Goal: Book appointment/travel/reservation

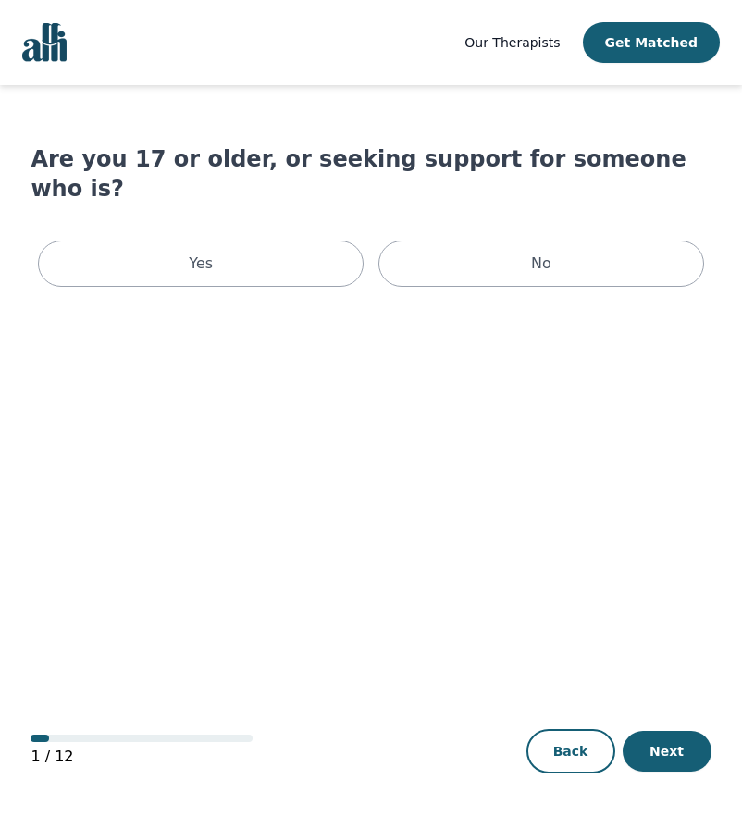
click at [247, 233] on div "Yes No" at bounding box center [371, 263] width 680 height 61
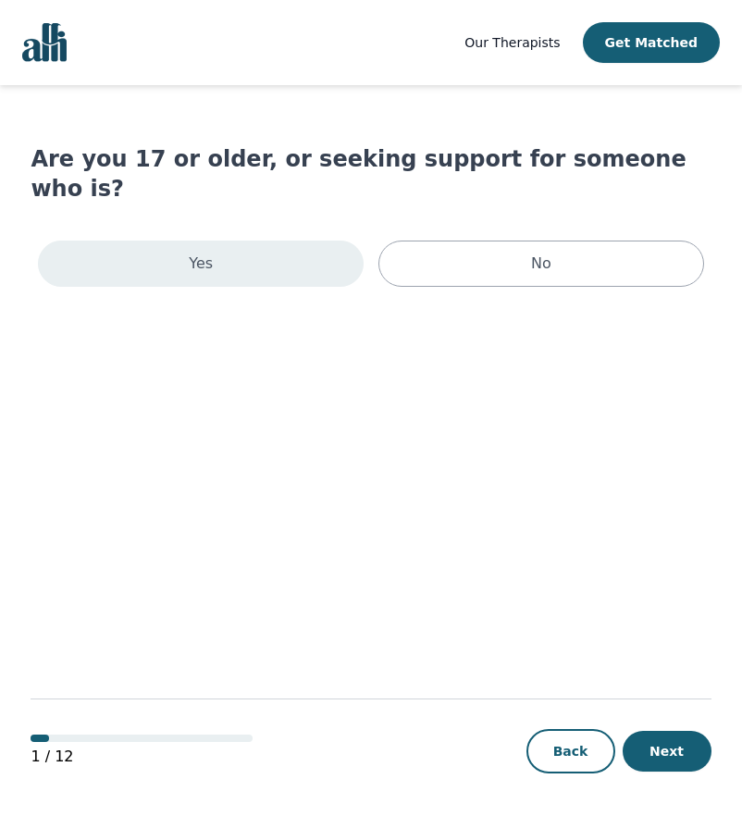
click at [248, 241] on div "Yes" at bounding box center [201, 264] width 326 height 46
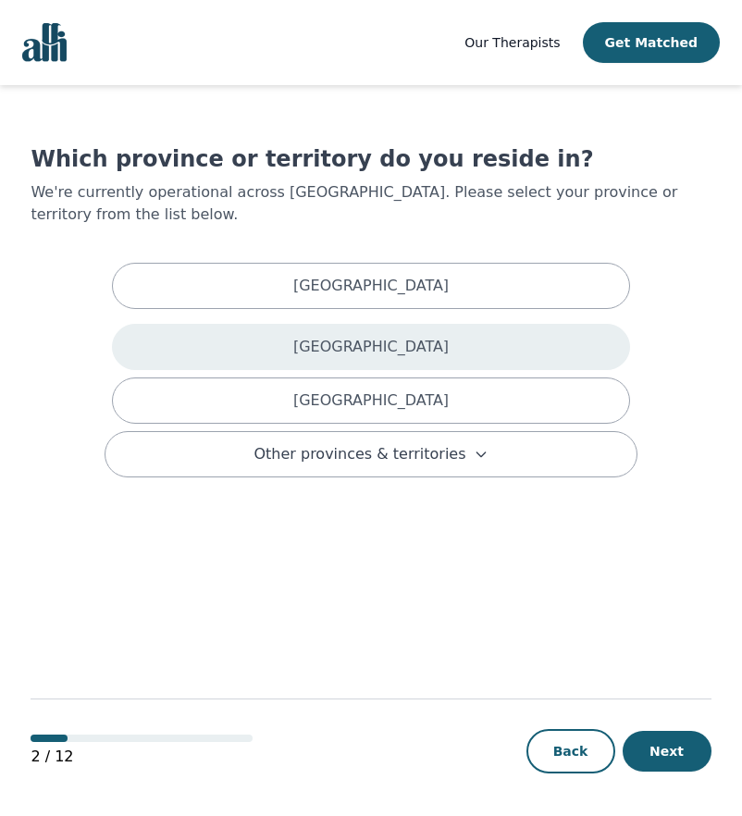
click at [403, 324] on div "[GEOGRAPHIC_DATA]" at bounding box center [371, 347] width 518 height 46
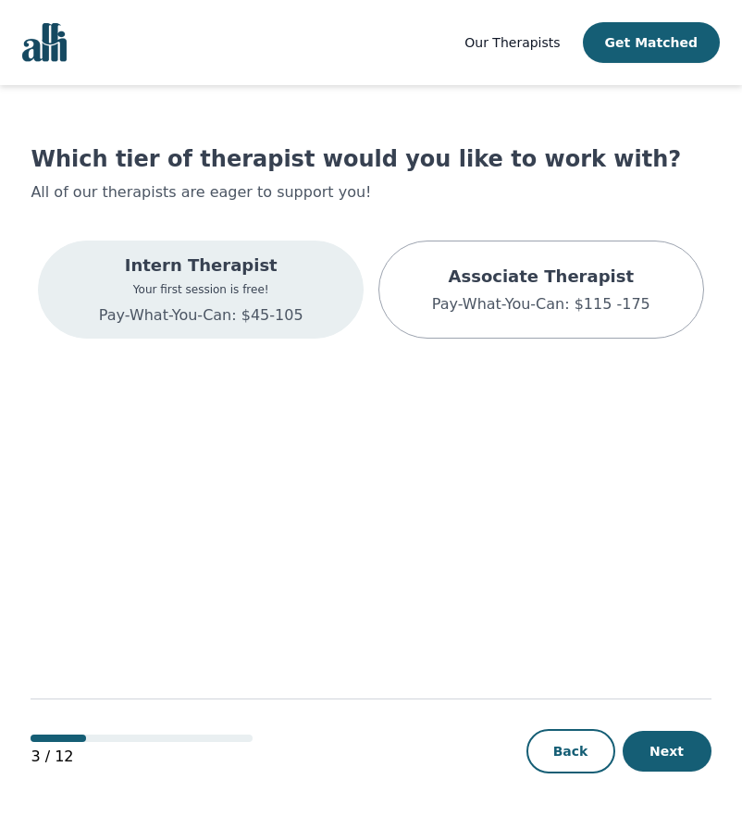
click at [302, 290] on div "Intern Therapist Your first session is free! Pay-What-You-Can: $45-105" at bounding box center [201, 290] width 326 height 98
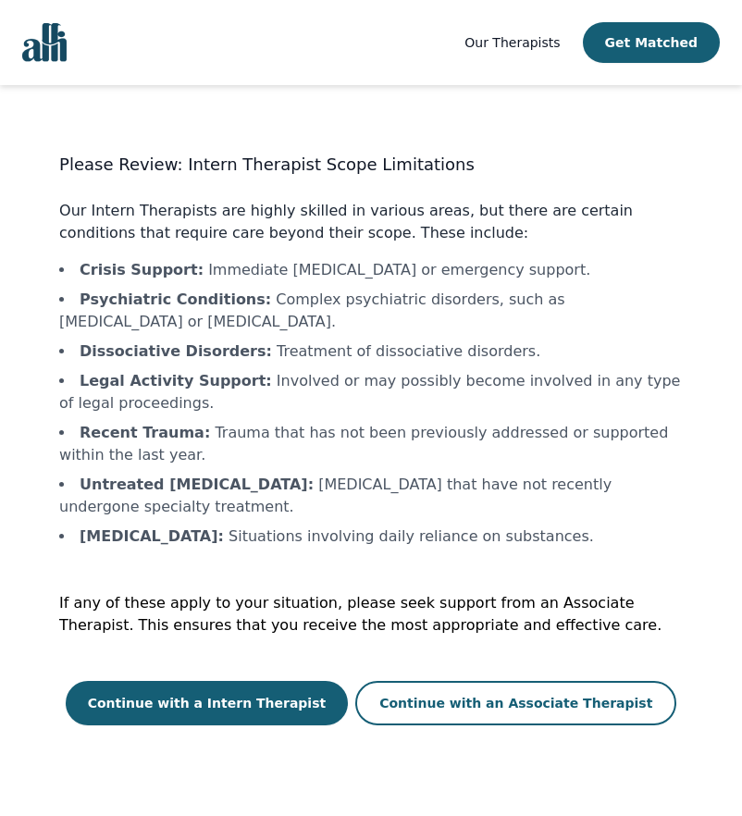
scroll to position [2, 0]
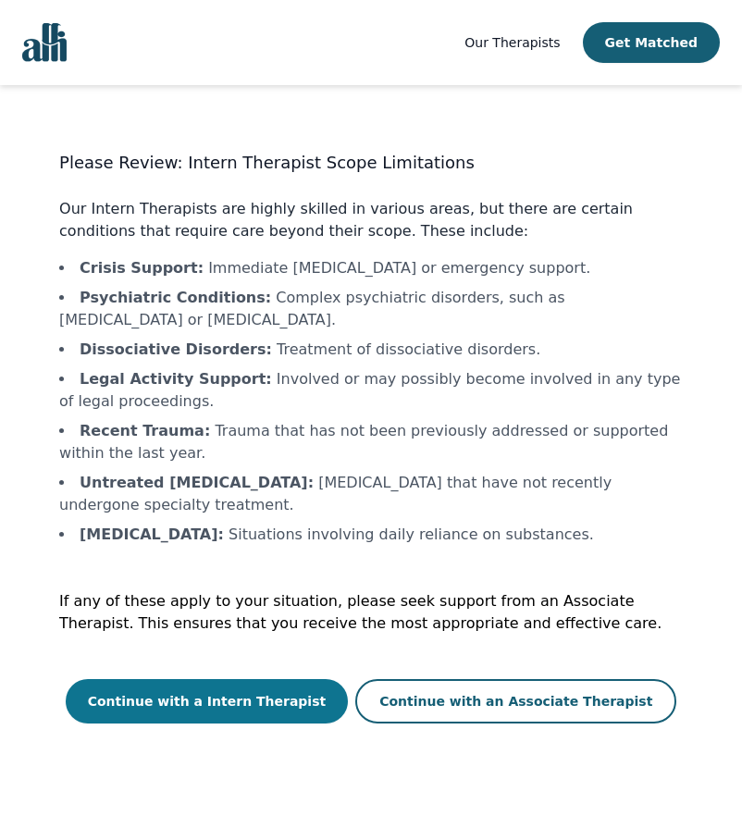
click at [286, 679] on button "Continue with a Intern Therapist" at bounding box center [207, 701] width 283 height 44
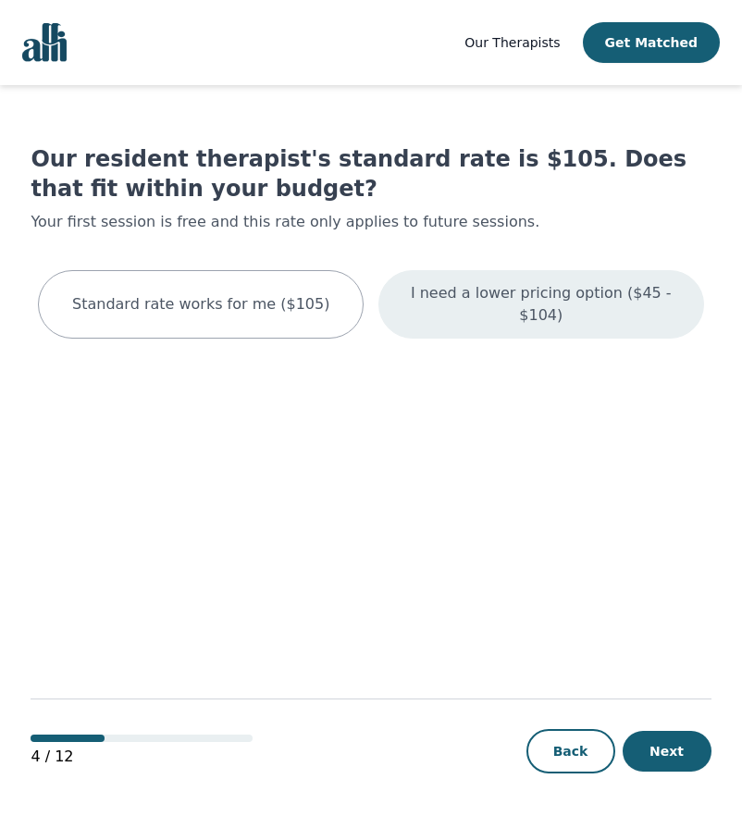
click at [490, 287] on p "I need a lower pricing option ($45 - $104)" at bounding box center [541, 304] width 279 height 44
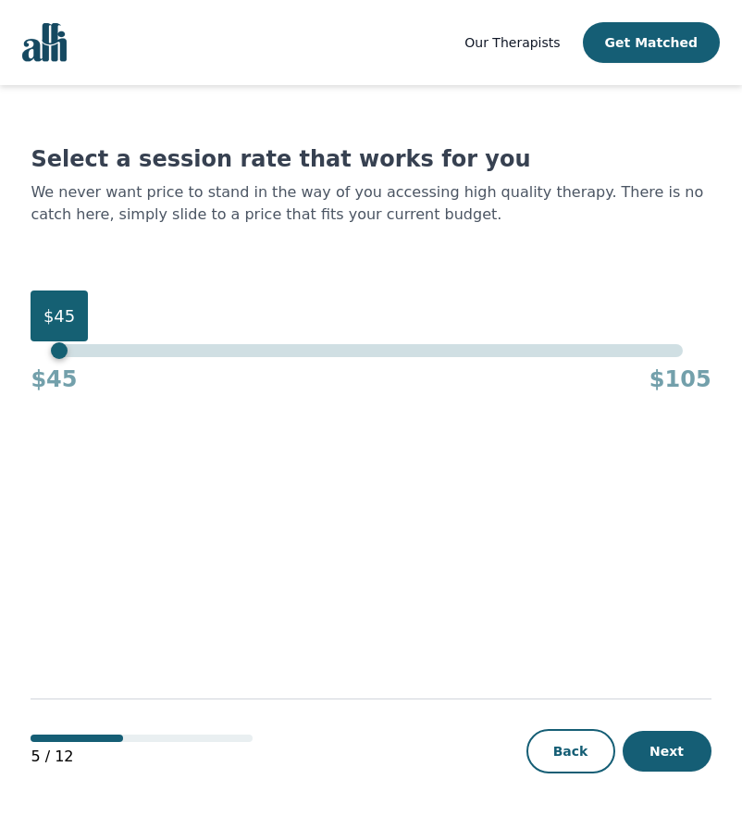
drag, startPoint x: 688, startPoint y: 356, endPoint x: 56, endPoint y: 386, distance: 631.9
click at [56, 386] on div "$45 $45 $105" at bounding box center [371, 369] width 680 height 50
click at [642, 748] on button "Next" at bounding box center [667, 751] width 89 height 41
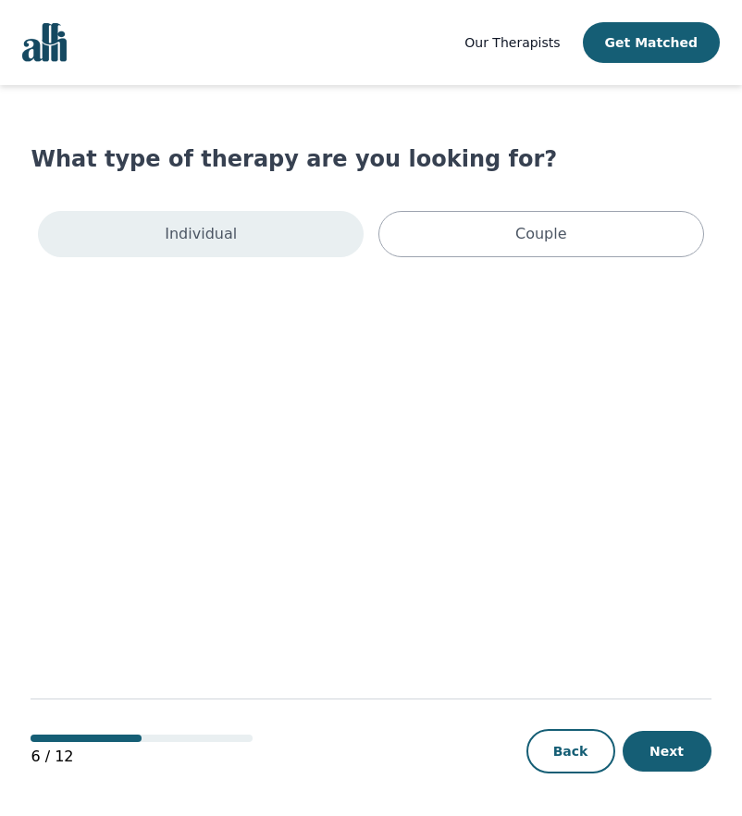
click at [309, 248] on div "Individual" at bounding box center [201, 234] width 326 height 46
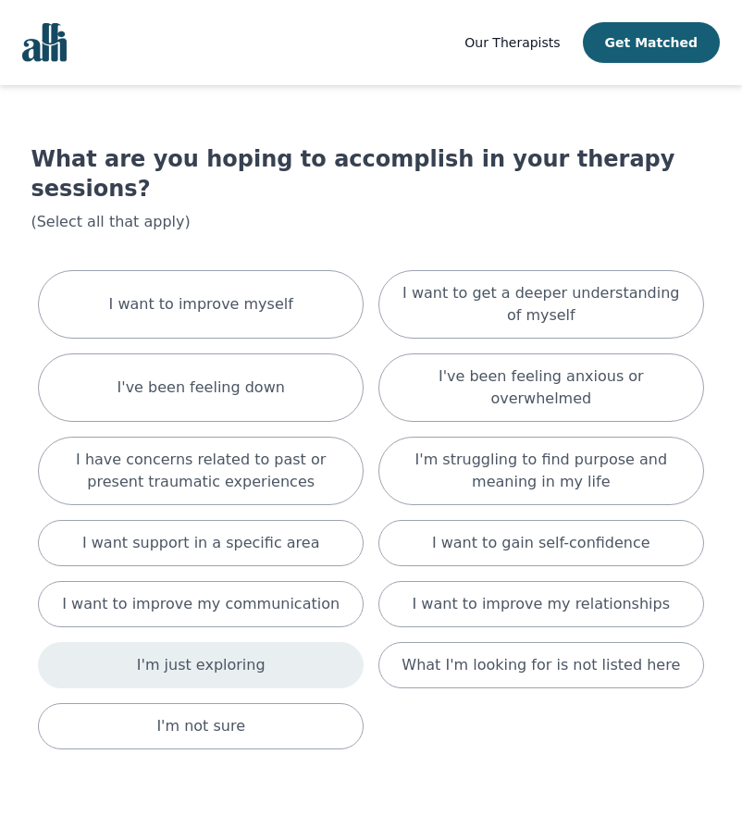
click at [276, 642] on div "I'm just exploring" at bounding box center [201, 665] width 326 height 46
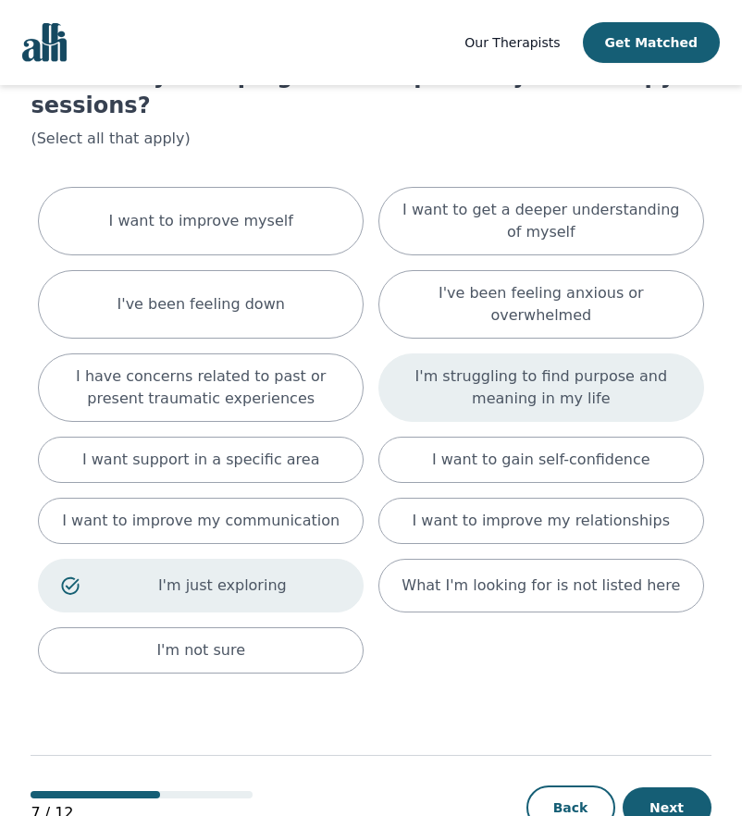
scroll to position [90, 0]
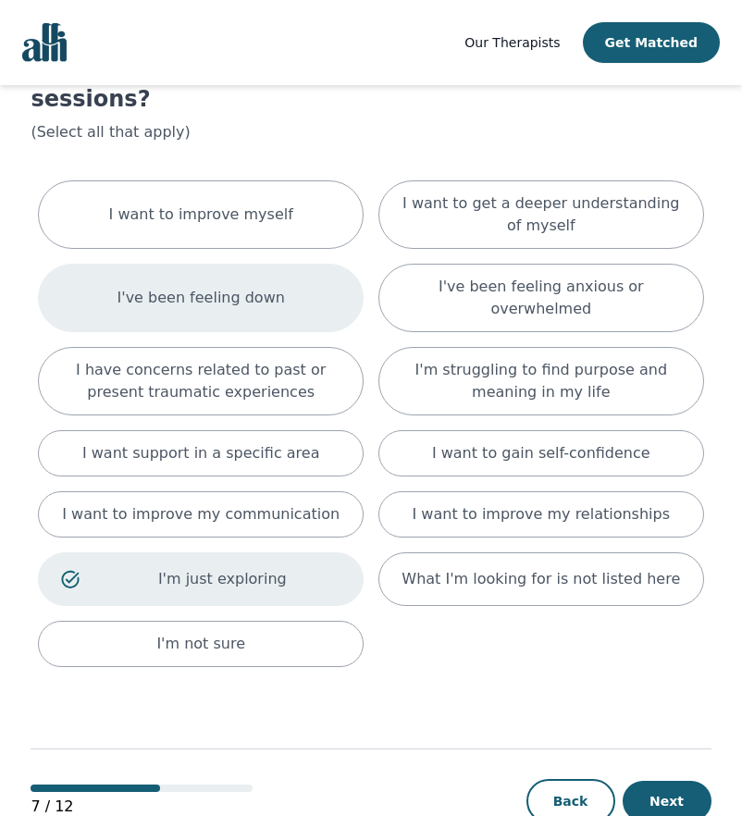
click at [273, 264] on div "I've been feeling down" at bounding box center [201, 298] width 326 height 68
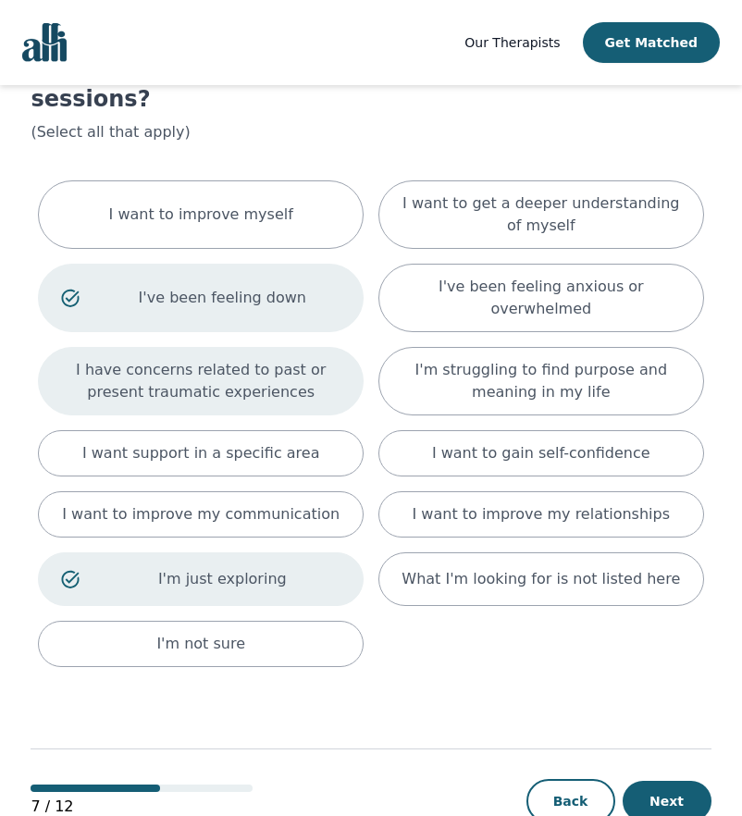
click at [315, 359] on p "I have concerns related to past or present traumatic experiences" at bounding box center [200, 381] width 279 height 44
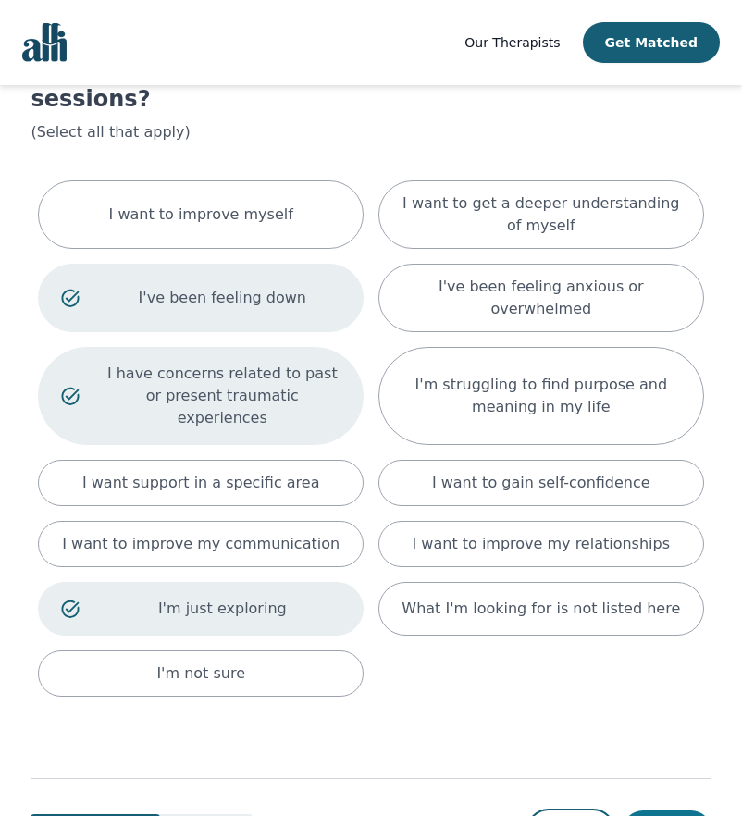
click at [682, 811] on button "Next" at bounding box center [667, 831] width 89 height 41
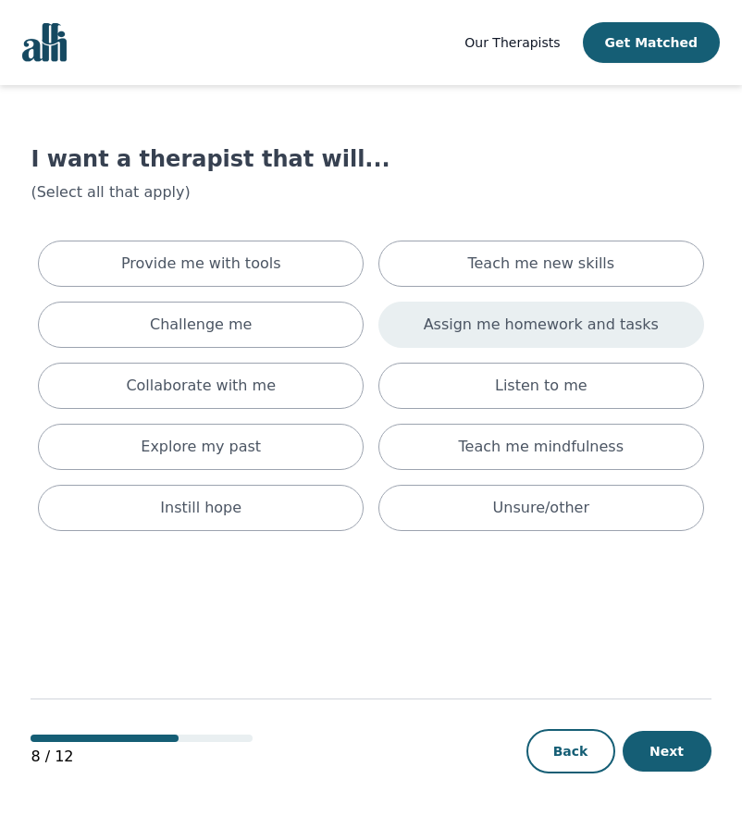
click at [533, 338] on div "Assign me homework and tasks" at bounding box center [542, 325] width 326 height 46
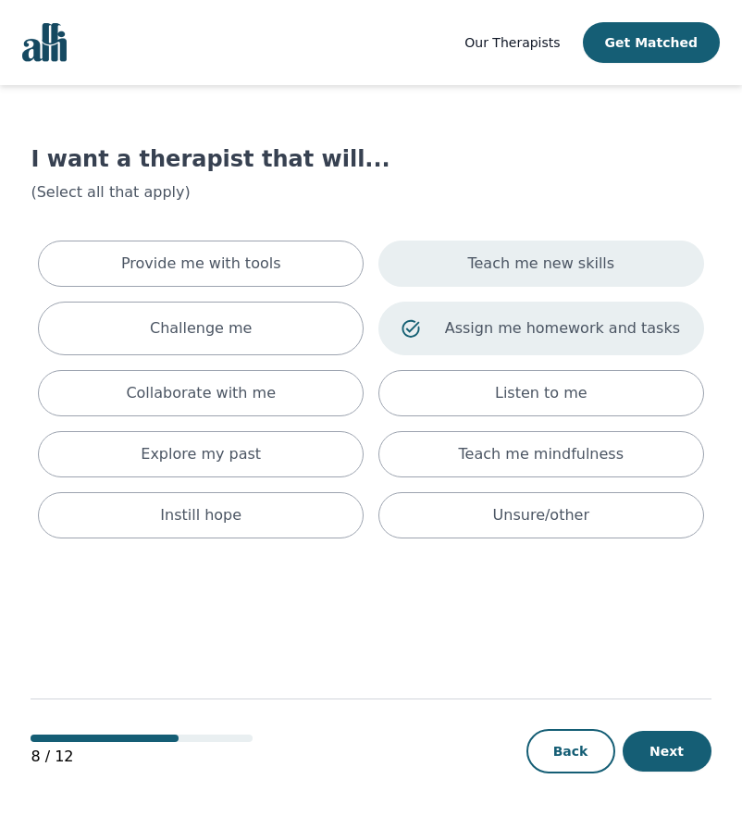
click at [553, 267] on p "Teach me new skills" at bounding box center [540, 264] width 147 height 22
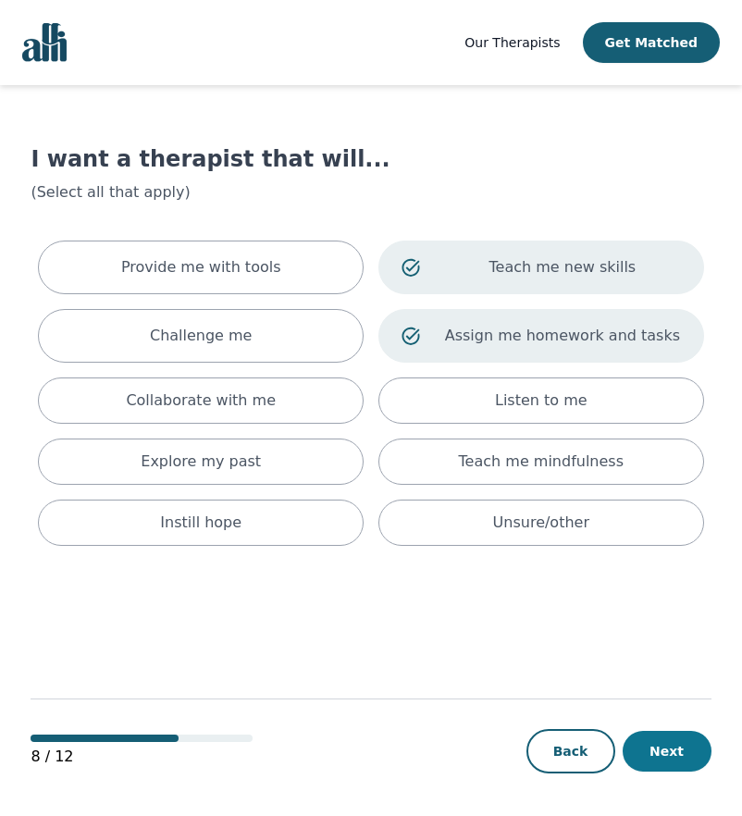
click at [651, 751] on button "Next" at bounding box center [667, 751] width 89 height 41
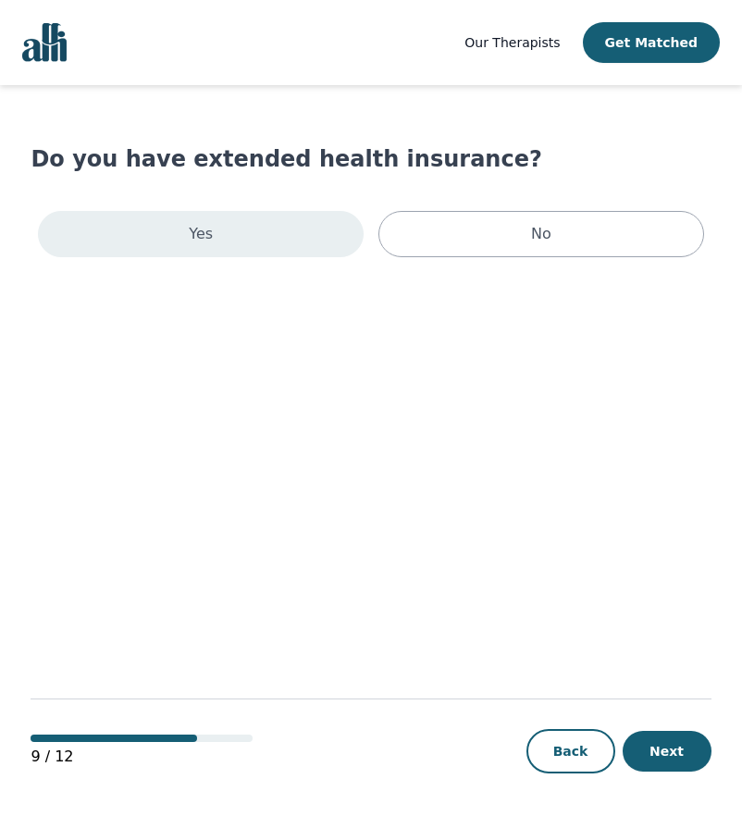
click at [262, 240] on div "Yes" at bounding box center [201, 234] width 326 height 46
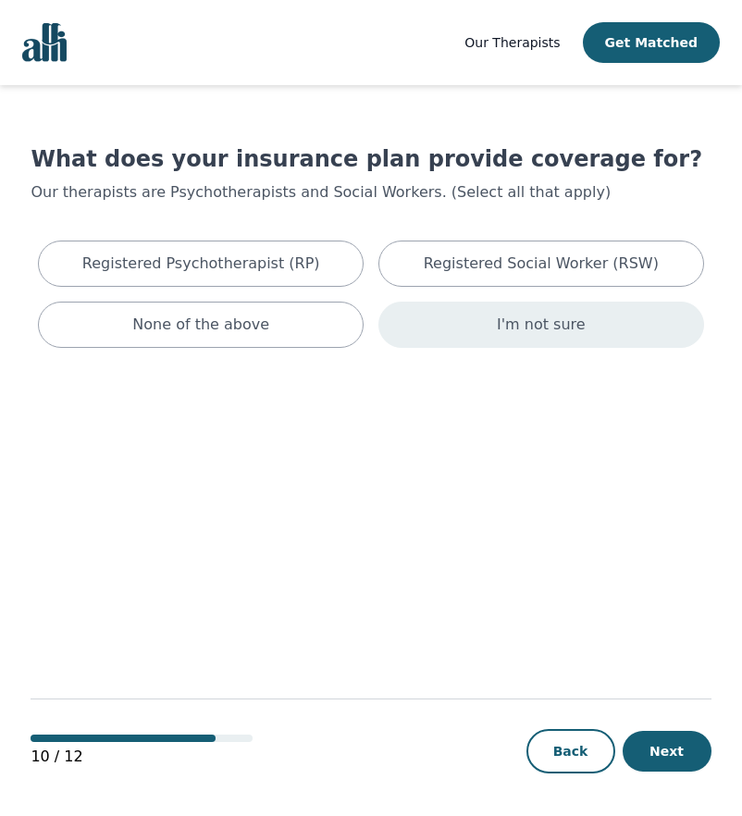
click at [452, 322] on div "I'm not sure" at bounding box center [542, 325] width 326 height 46
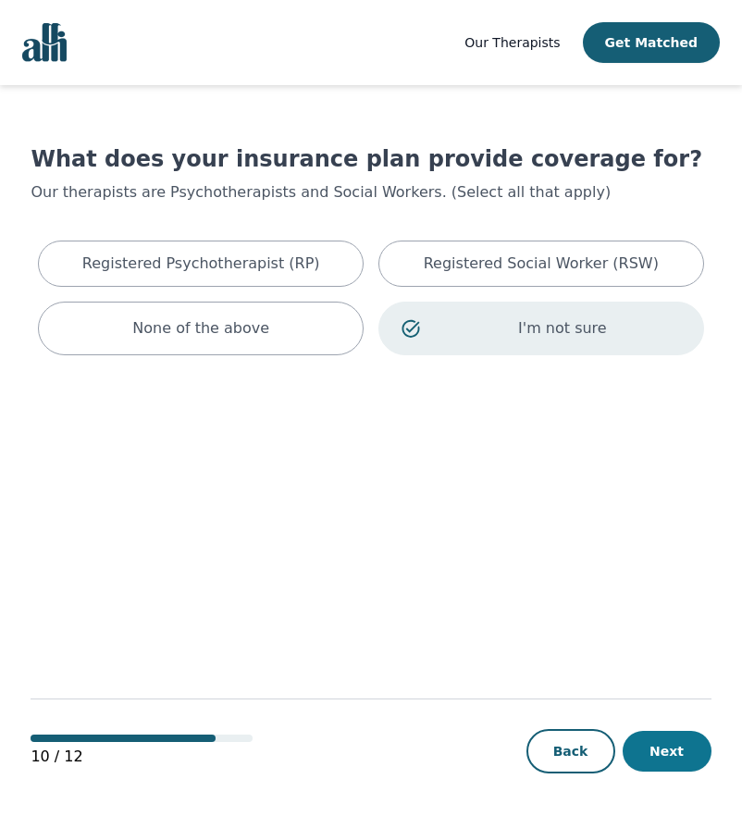
click at [684, 757] on button "Next" at bounding box center [667, 751] width 89 height 41
